Goal: Check status

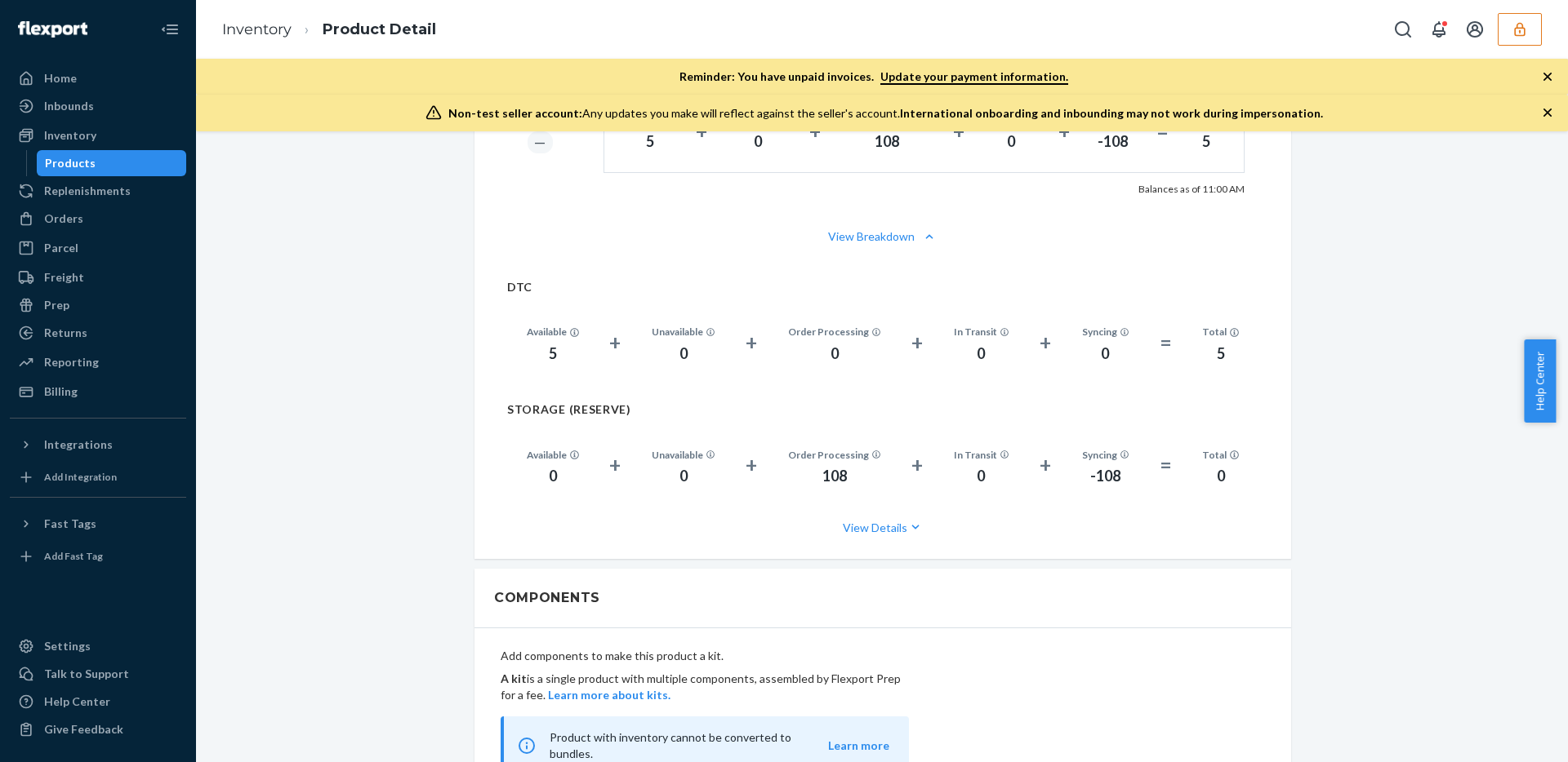
scroll to position [1167, 0]
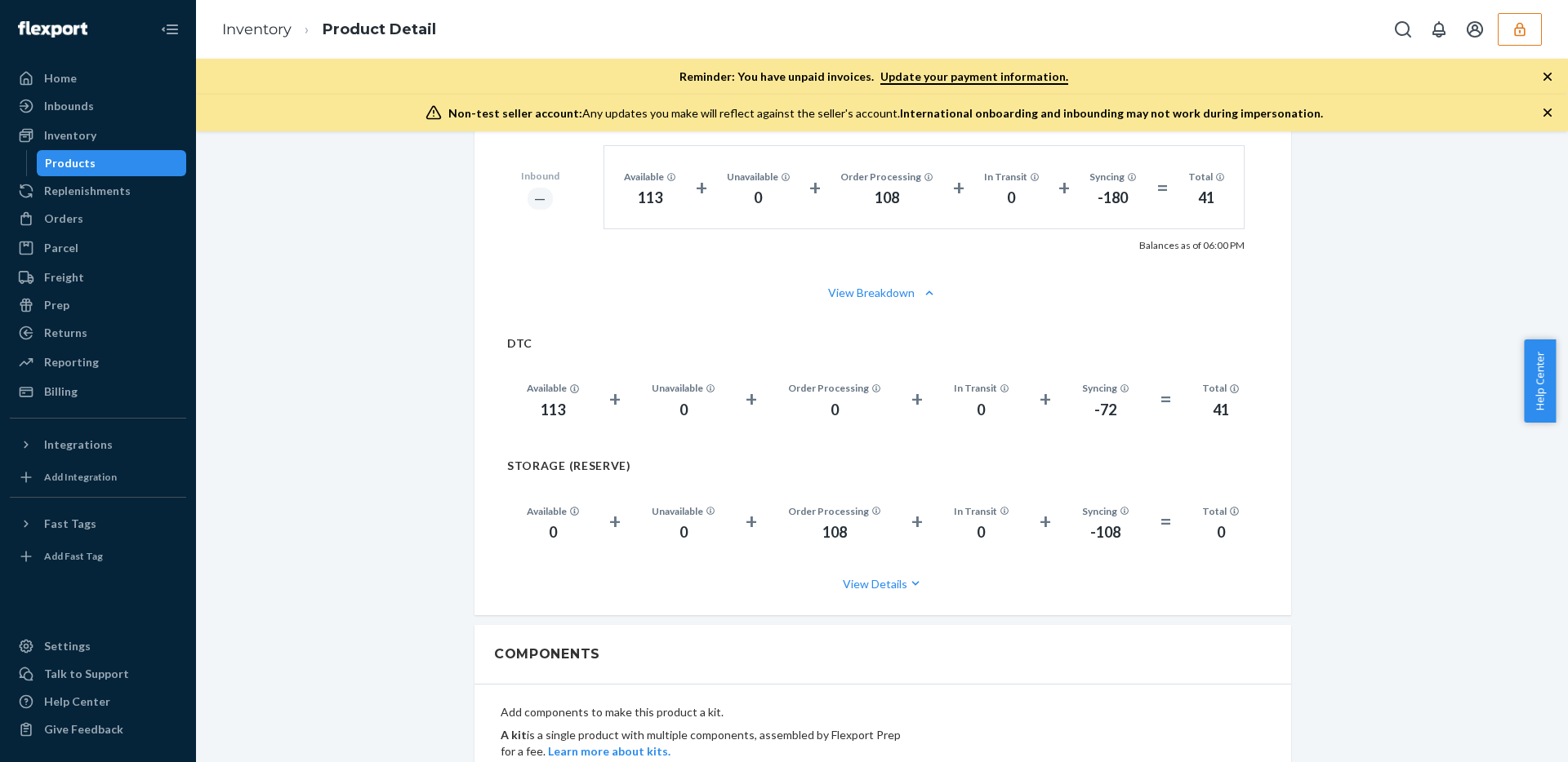
scroll to position [1177, 0]
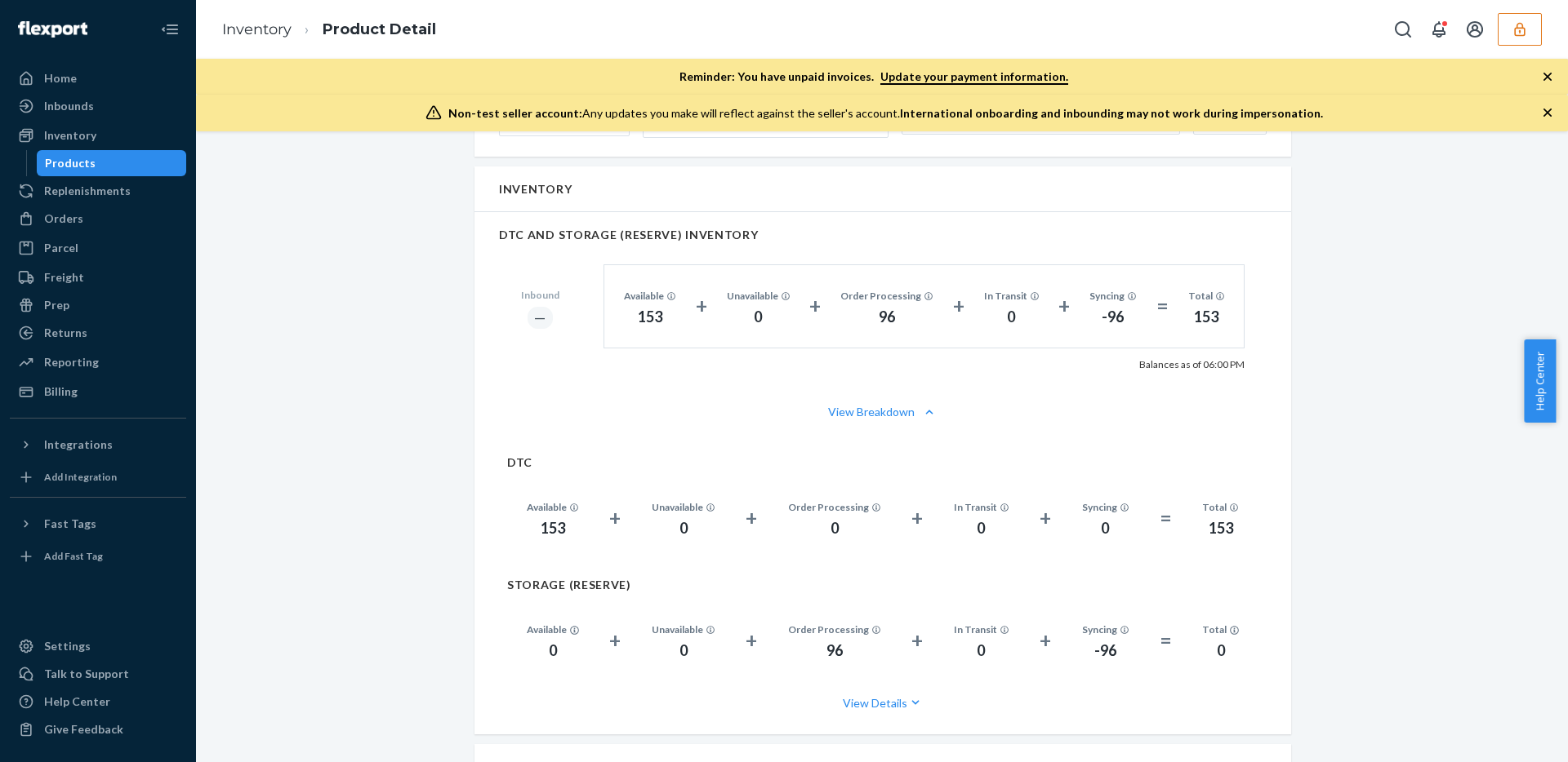
scroll to position [1199, 0]
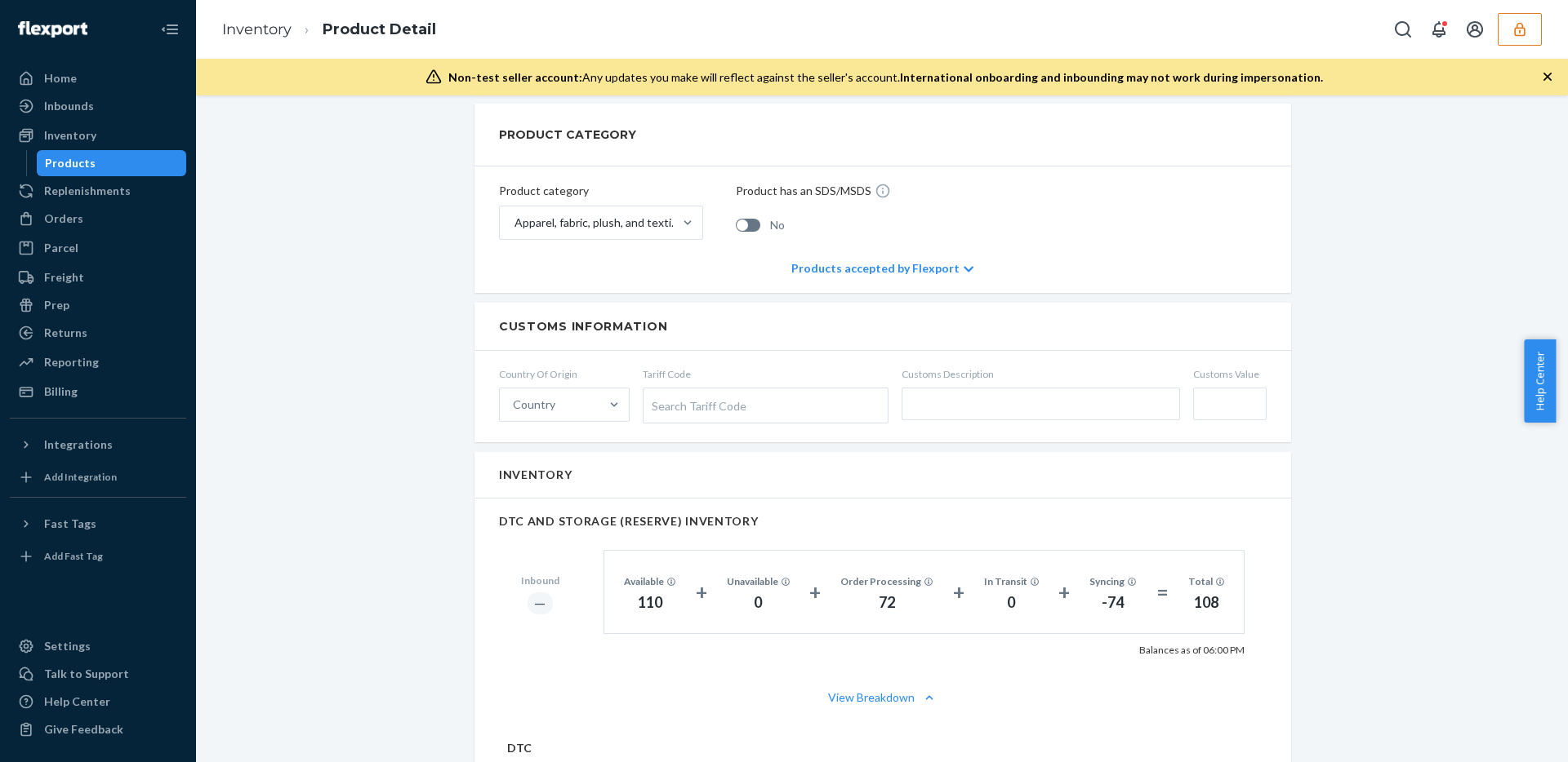
scroll to position [831, 0]
